Goal: Information Seeking & Learning: Check status

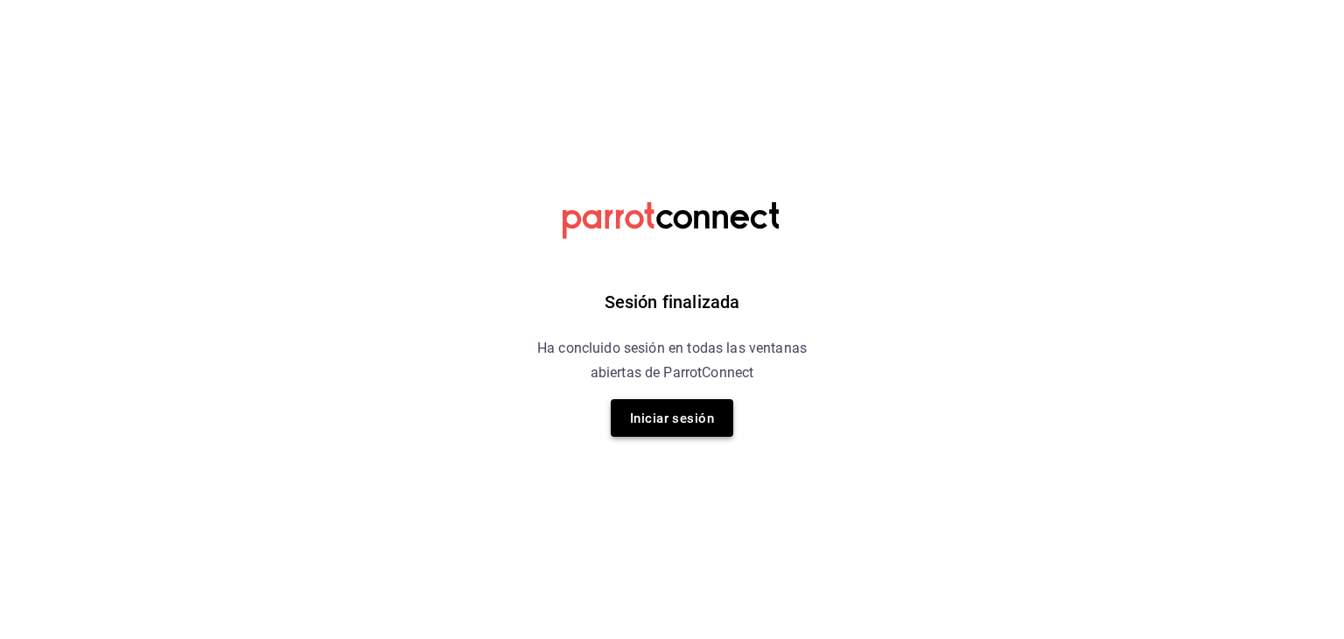
click at [628, 402] on button "Iniciar sesión" at bounding box center [672, 418] width 122 height 38
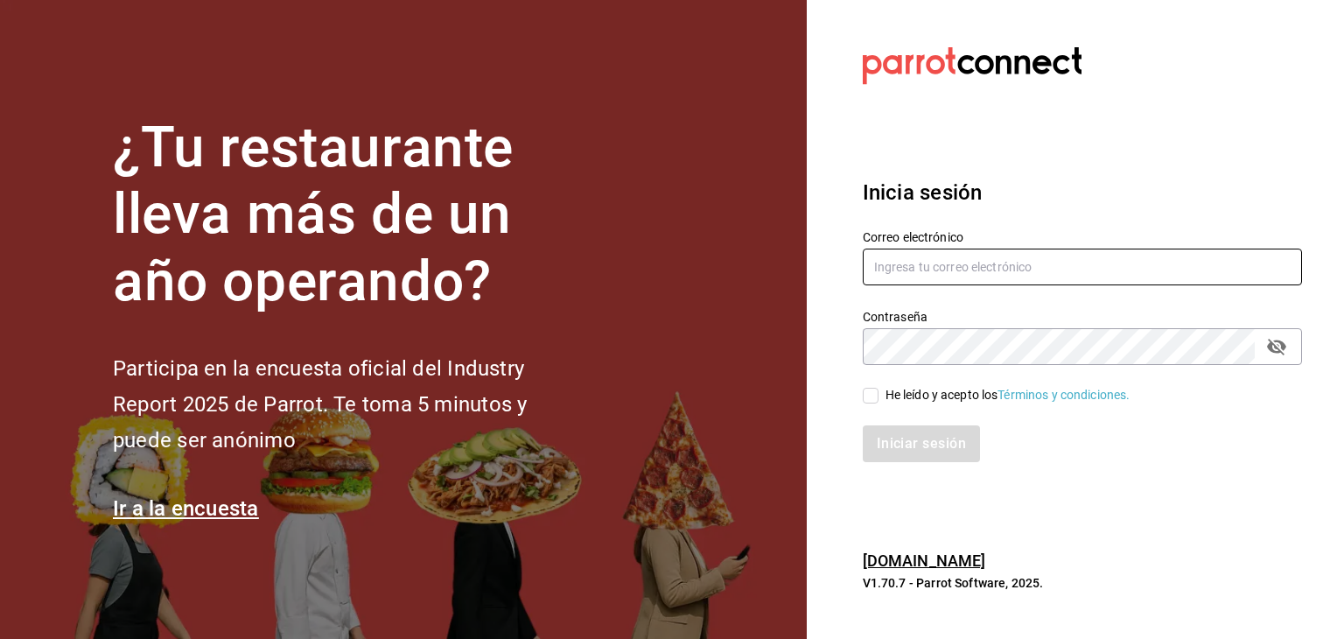
type input "akashisushixpress@gmail.com"
click at [928, 395] on font "He leído y acepto los" at bounding box center [941, 395] width 113 height 14
click at [878, 395] on input "He leído y acepto los Términos y condiciones." at bounding box center [870, 396] width 16 height 16
checkbox input "true"
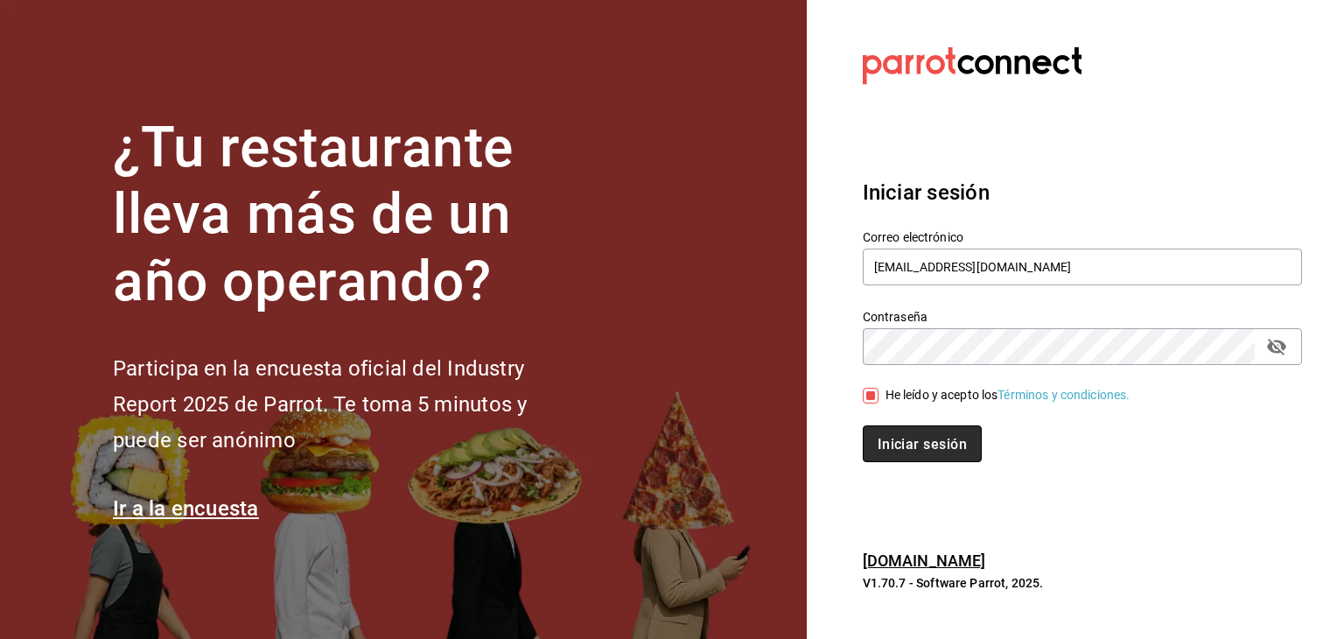
click at [901, 439] on font "Iniciar sesión" at bounding box center [921, 444] width 89 height 17
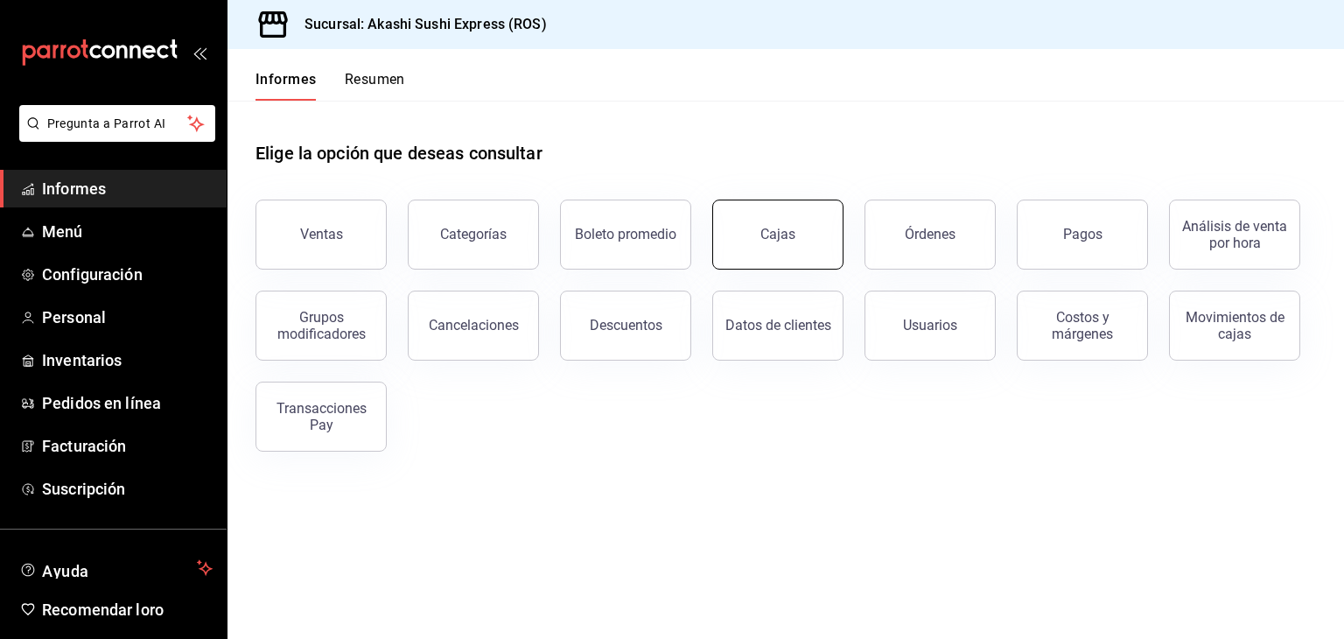
click at [815, 249] on link "Cajas" at bounding box center [777, 234] width 131 height 70
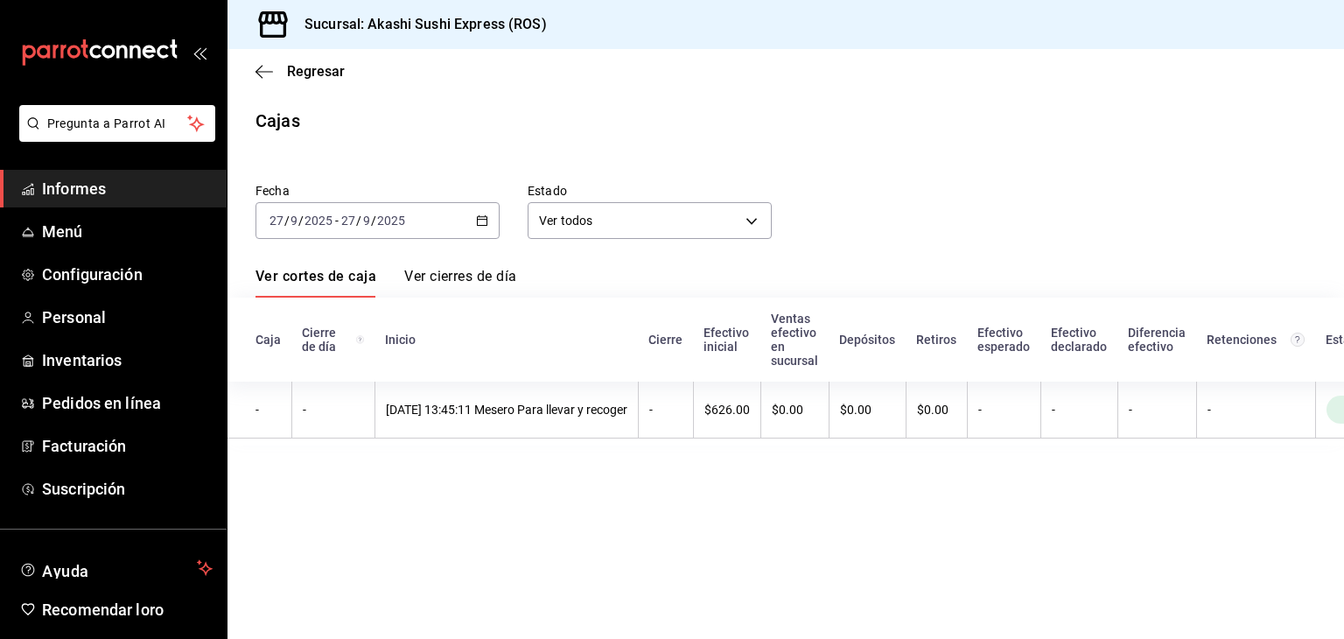
click at [483, 232] on div "[DATE] [DATE] - [DATE] [DATE]" at bounding box center [377, 220] width 244 height 37
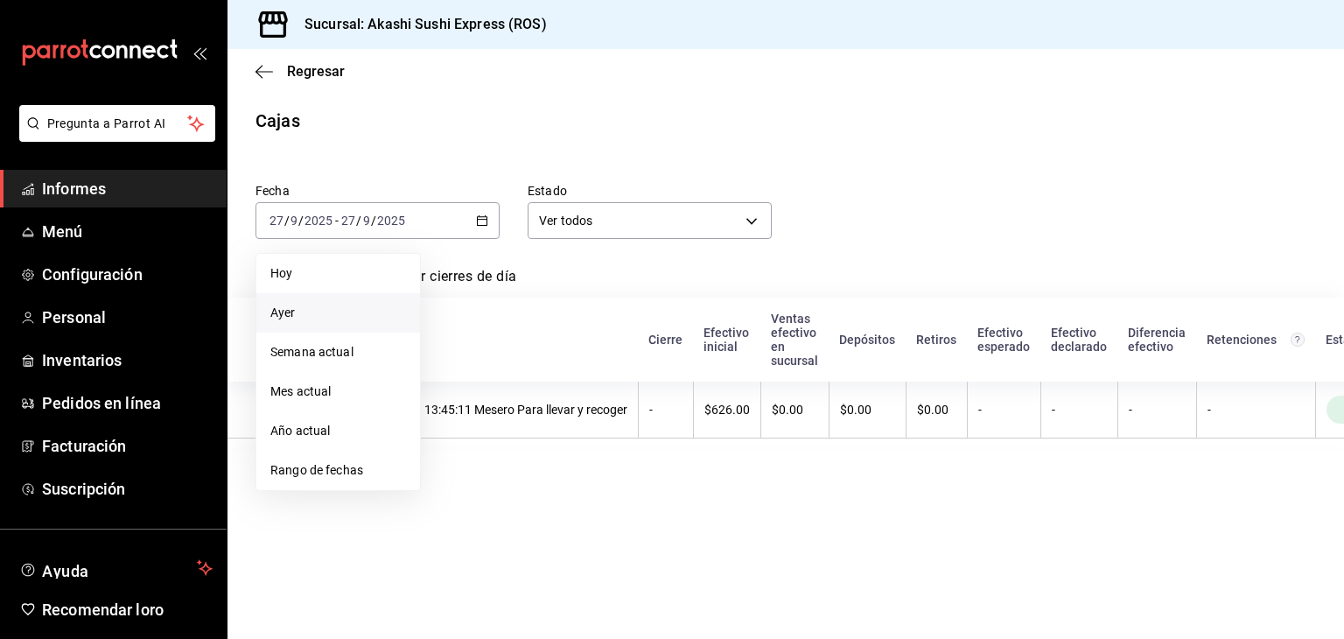
click at [317, 316] on span "Ayer" at bounding box center [338, 313] width 136 height 18
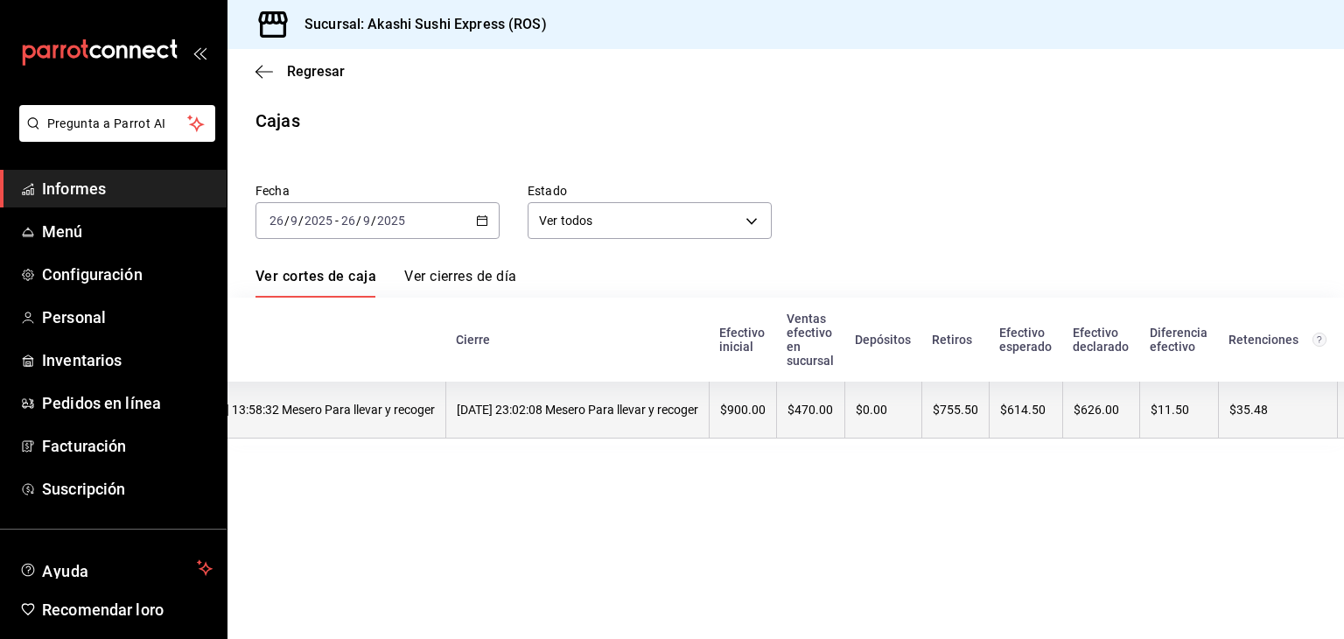
scroll to position [0, 192]
click at [844, 420] on th "$470.00" at bounding box center [810, 409] width 68 height 57
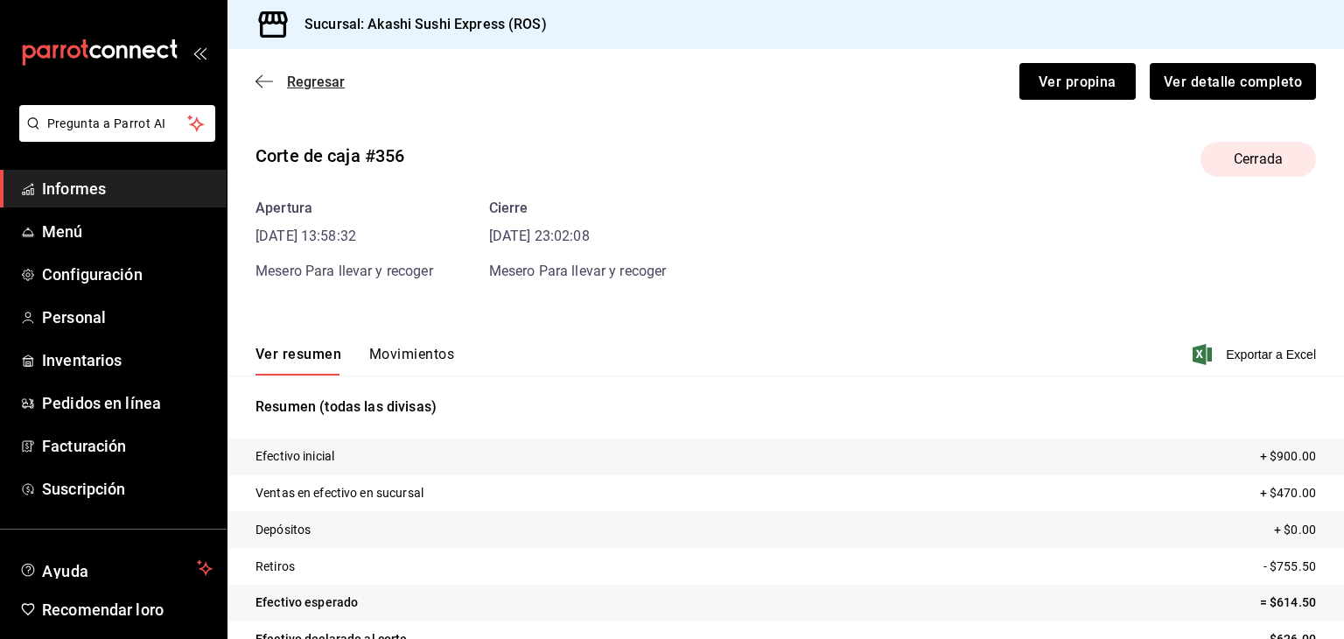
click at [330, 78] on font "Regresar" at bounding box center [316, 81] width 58 height 17
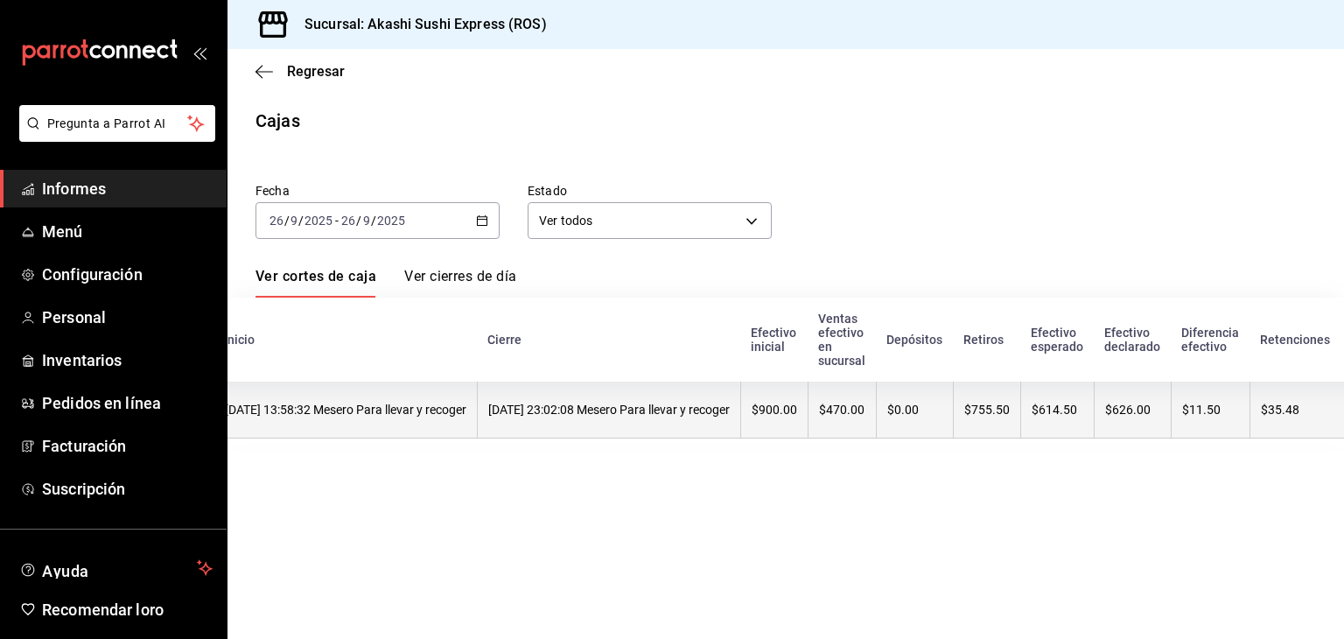
scroll to position [0, 164]
click at [1005, 403] on th "$755.50" at bounding box center [982, 409] width 67 height 57
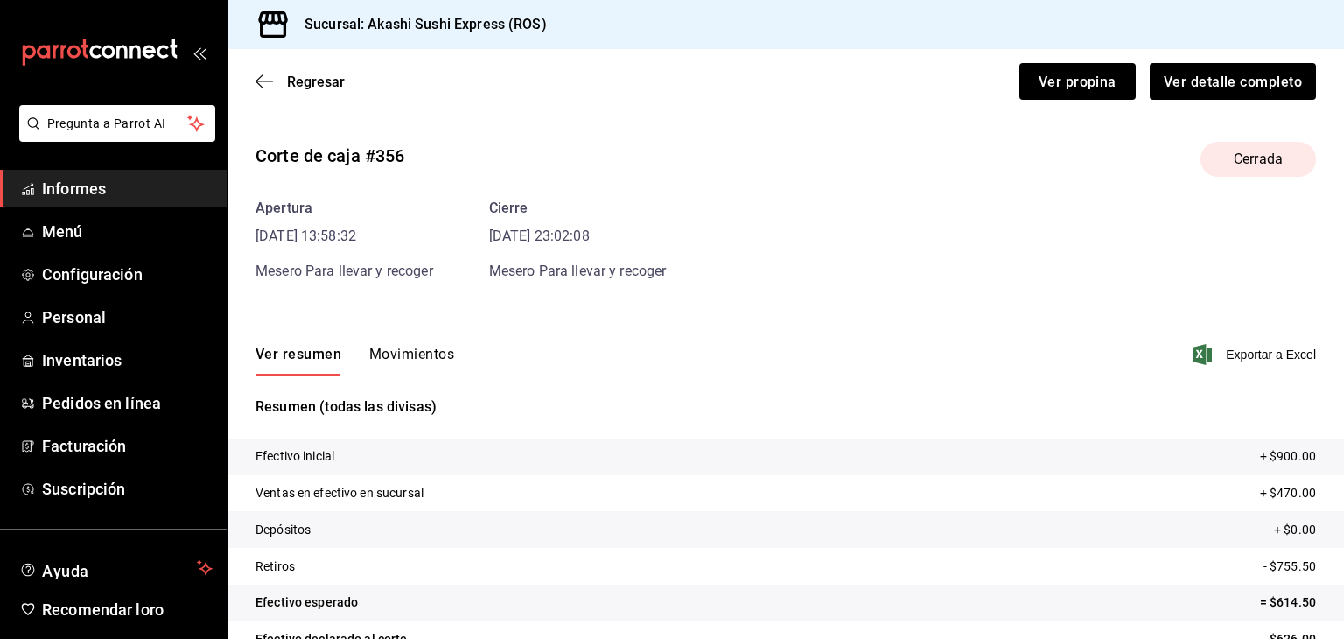
click at [423, 350] on font "Movimientos" at bounding box center [411, 354] width 85 height 17
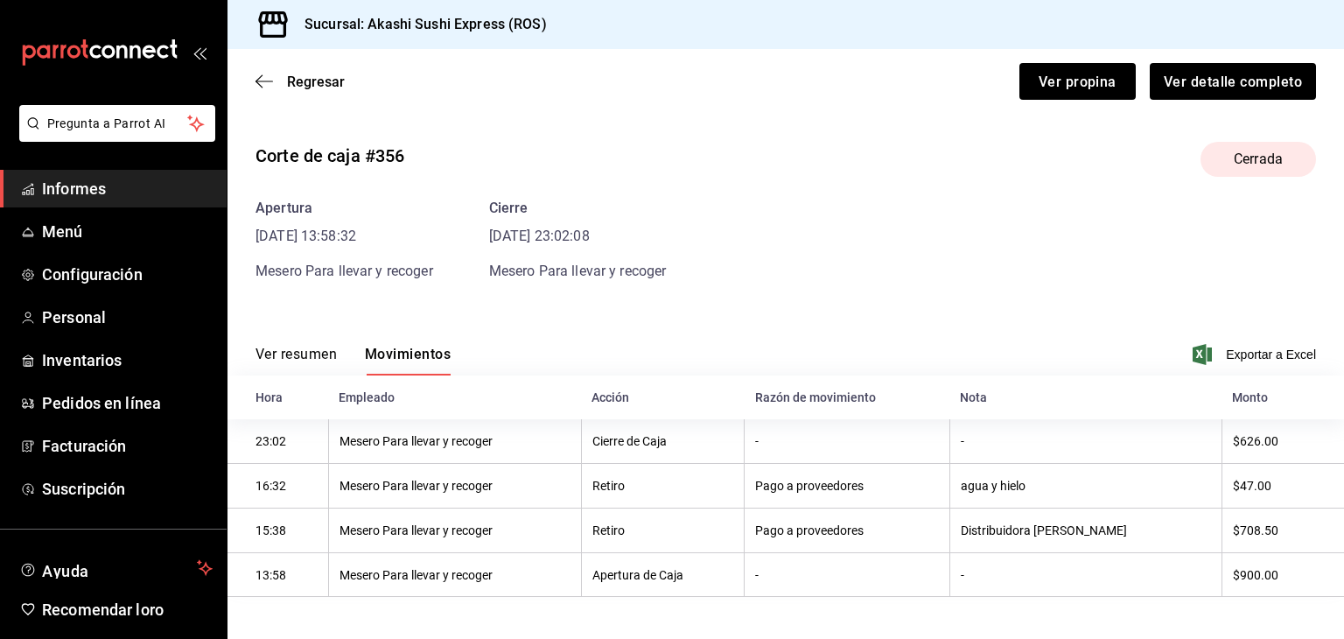
scroll to position [4, 0]
click at [1054, 80] on font "Ver propina" at bounding box center [1077, 81] width 78 height 17
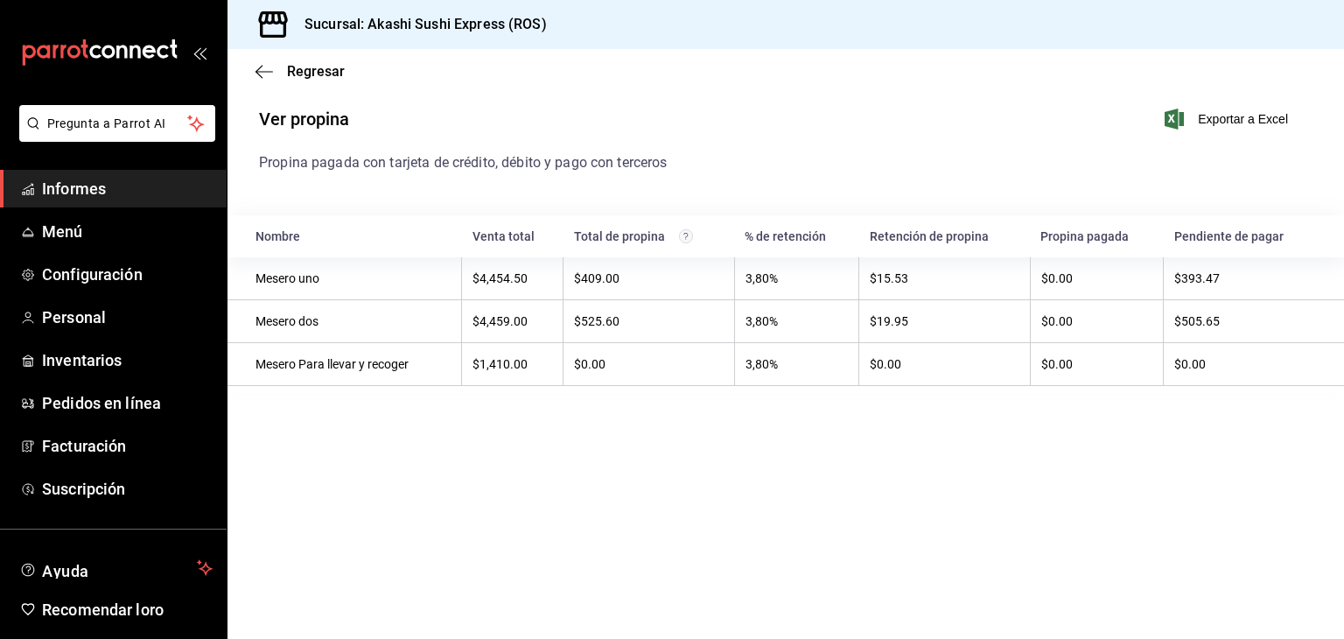
click at [30, 193] on icon "carpetas de buzón" at bounding box center [28, 189] width 14 height 14
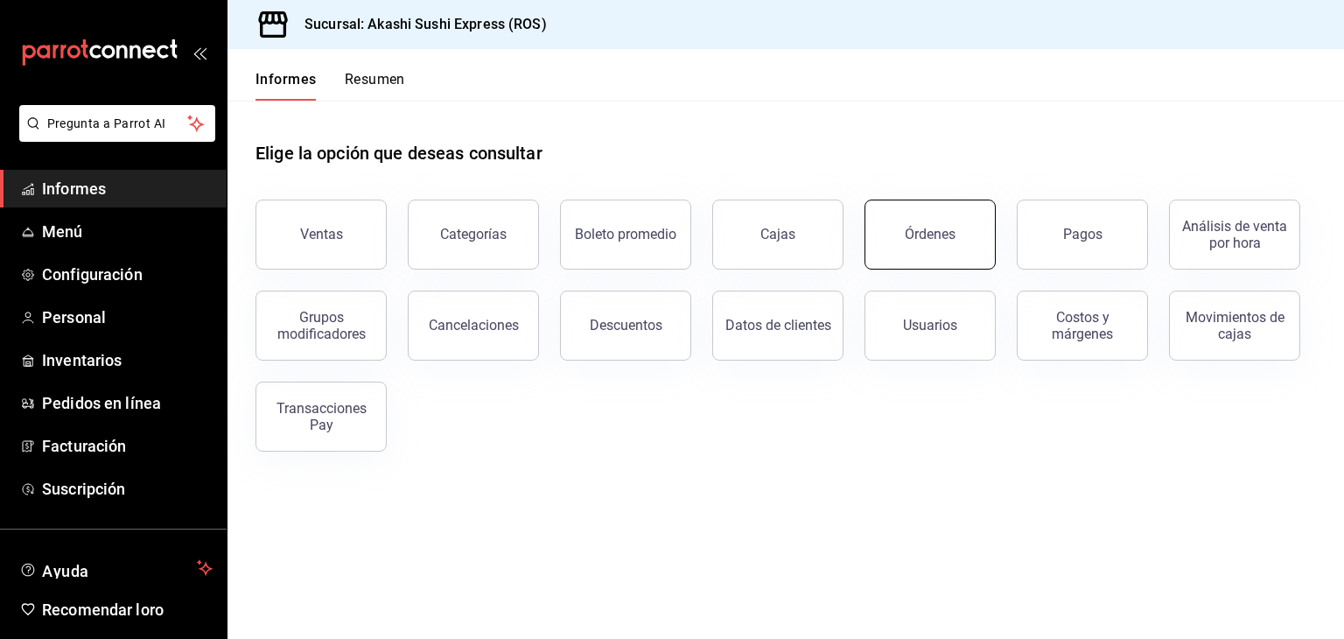
click at [952, 244] on button "Órdenes" at bounding box center [929, 234] width 131 height 70
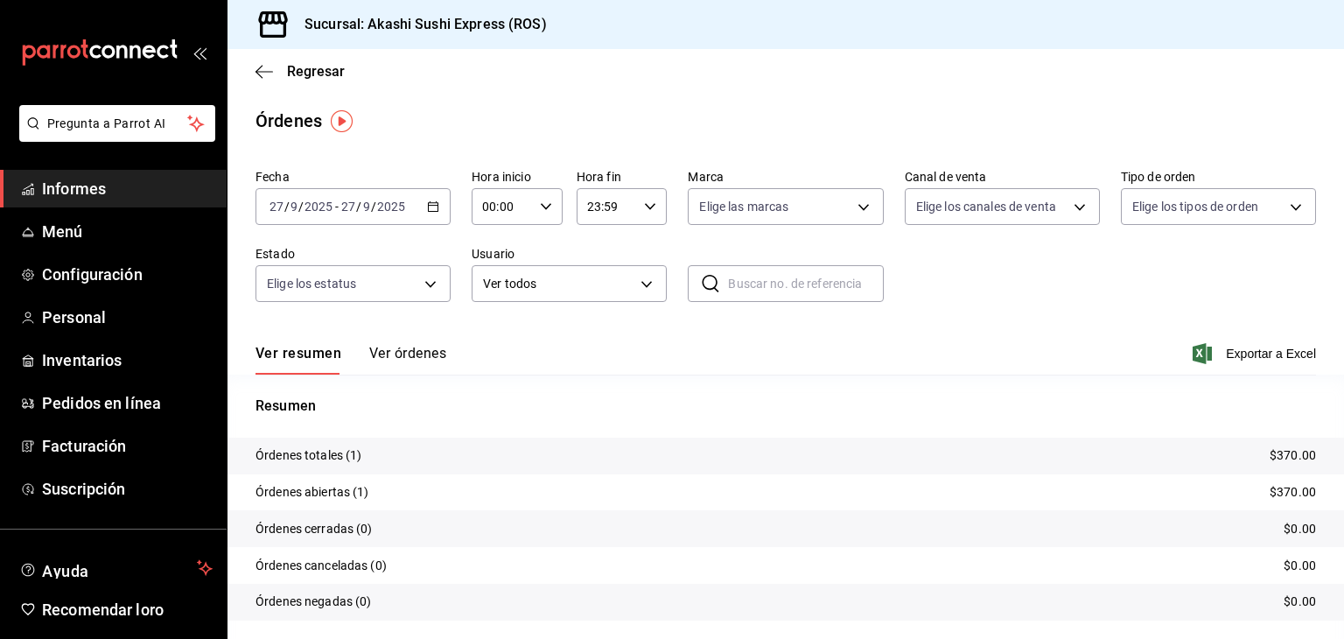
click at [422, 209] on div "2025-09-27 27 / 9 / 2025 - 2025-09-27 27 / 9 / 2025" at bounding box center [352, 206] width 195 height 37
click at [348, 306] on span "Ayer" at bounding box center [338, 299] width 136 height 18
click at [416, 353] on font "Ver órdenes" at bounding box center [407, 353] width 77 height 17
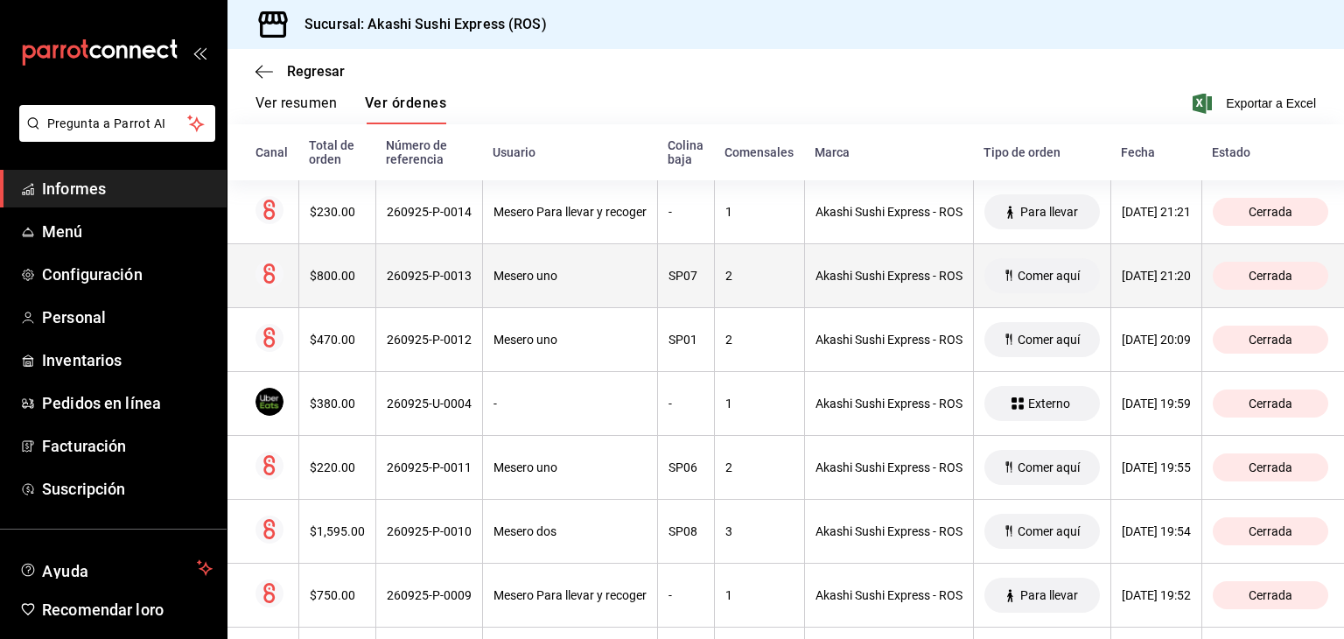
scroll to position [251, 0]
